Goal: Task Accomplishment & Management: Use online tool/utility

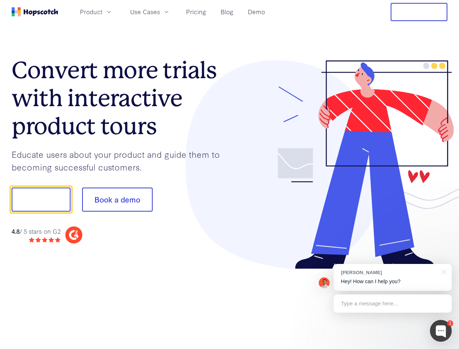
click at [229, 174] on div at bounding box center [338, 164] width 218 height 209
click at [102, 12] on span "Product" at bounding box center [91, 11] width 23 height 9
click at [160, 12] on span "Use Cases" at bounding box center [145, 11] width 30 height 9
click at [419, 12] on button "Free Trial" at bounding box center [418, 12] width 57 height 18
click at [41, 199] on button "Show me!" at bounding box center [41, 199] width 59 height 24
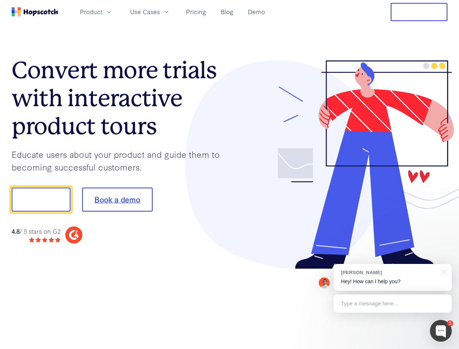
click at [117, 199] on button "Book a demo" at bounding box center [117, 199] width 70 height 24
click at [440, 330] on div at bounding box center [441, 330] width 22 height 22
click at [392, 277] on div "[PERSON_NAME] Hey! How can I help you?" at bounding box center [392, 277] width 118 height 27
click at [442, 271] on div at bounding box center [383, 198] width 136 height 242
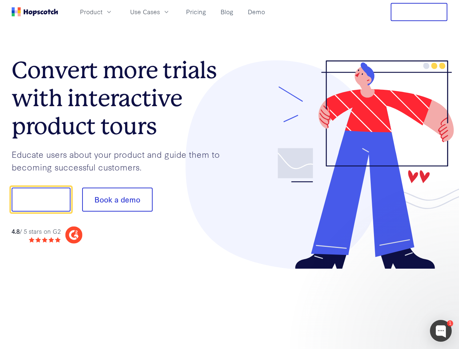
click at [392, 303] on div at bounding box center [383, 247] width 136 height 145
